Goal: Task Accomplishment & Management: Use online tool/utility

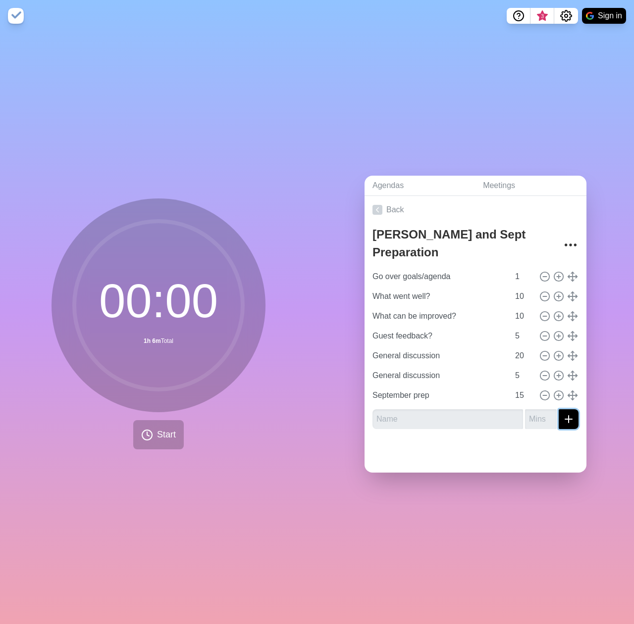
click at [565, 420] on button "submit" at bounding box center [569, 420] width 20 height 20
click at [448, 415] on input "text" at bounding box center [447, 420] width 151 height 20
type input "[PERSON_NAME] to share site"
click at [559, 410] on button "submit" at bounding box center [569, 420] width 20 height 20
type input "10"
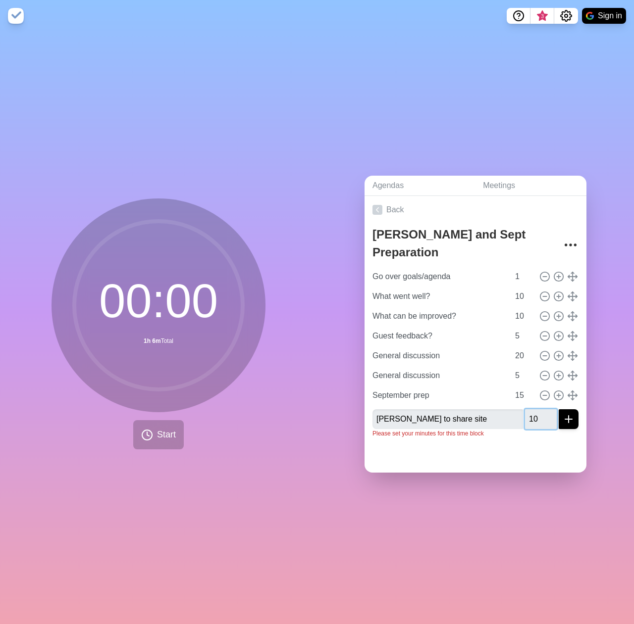
click at [559, 410] on button "submit" at bounding box center [569, 420] width 20 height 20
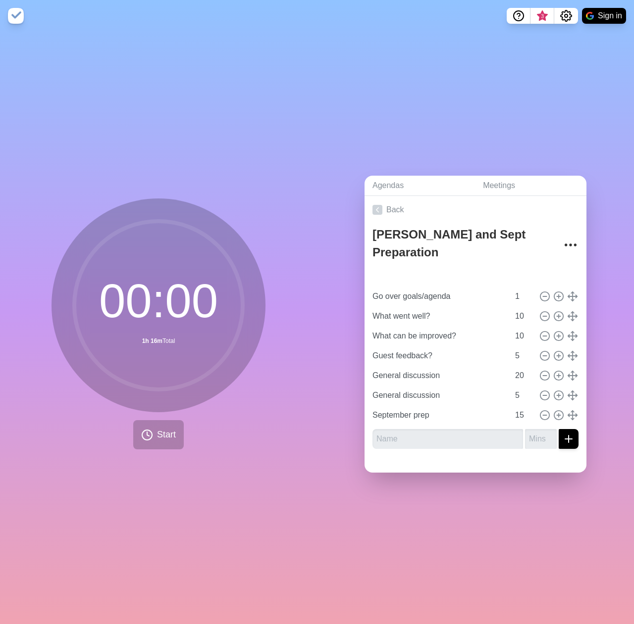
type input "[PERSON_NAME] to share site"
type input "10"
type input "Go over goals/agenda"
type input "1"
type input "What went well?"
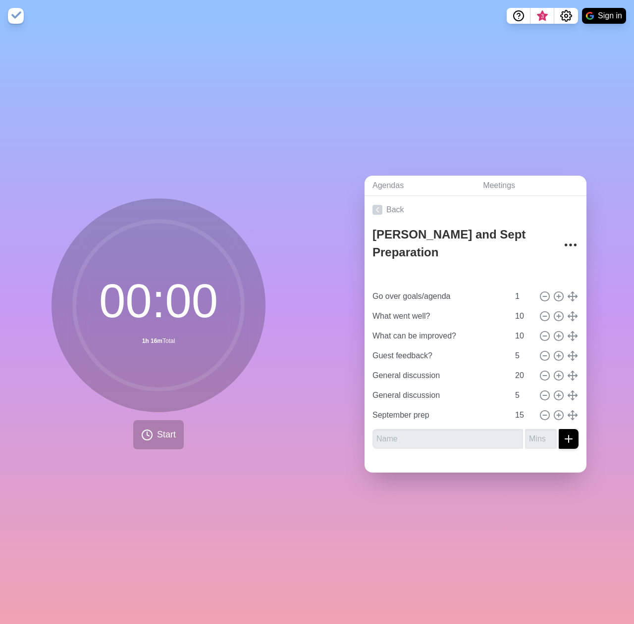
type input "What can be improved?"
type input "10"
type input "Guest feedback?"
type input "5"
type input "20"
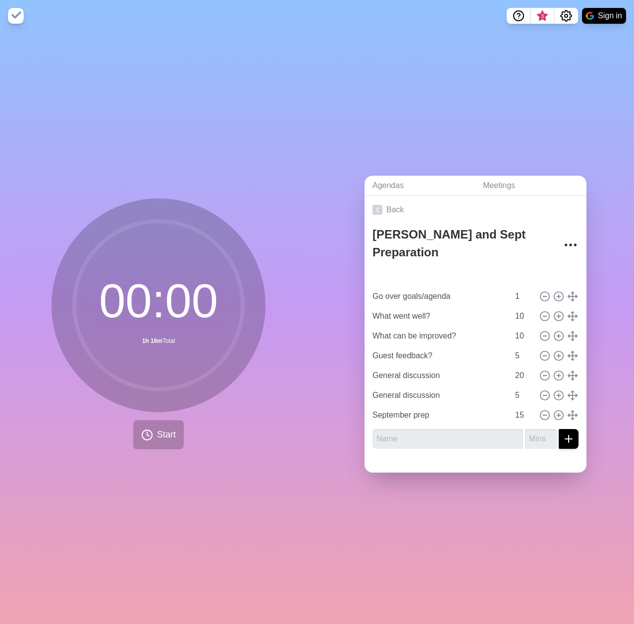
type input "General discussion"
type input "5"
type input "September prep"
type input "15"
drag, startPoint x: 565, startPoint y: 407, endPoint x: 633, endPoint y: 573, distance: 179.7
